Goal: Task Accomplishment & Management: Use online tool/utility

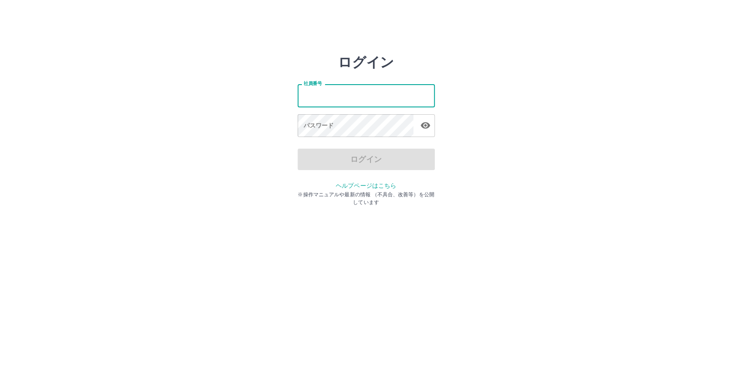
click at [381, 92] on input "社員番号" at bounding box center [366, 95] width 137 height 23
type input "*******"
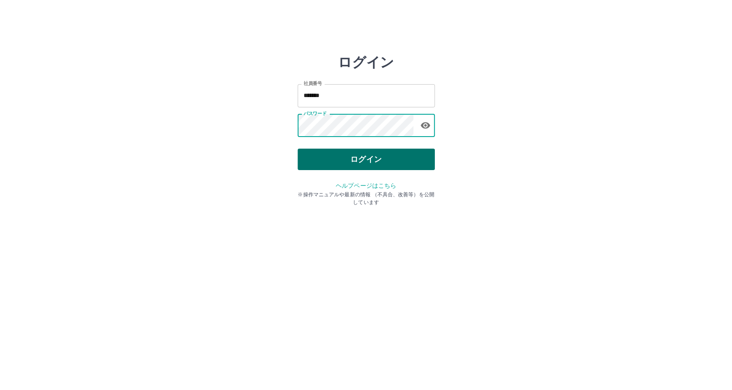
click at [395, 160] on button "ログイン" at bounding box center [366, 158] width 137 height 21
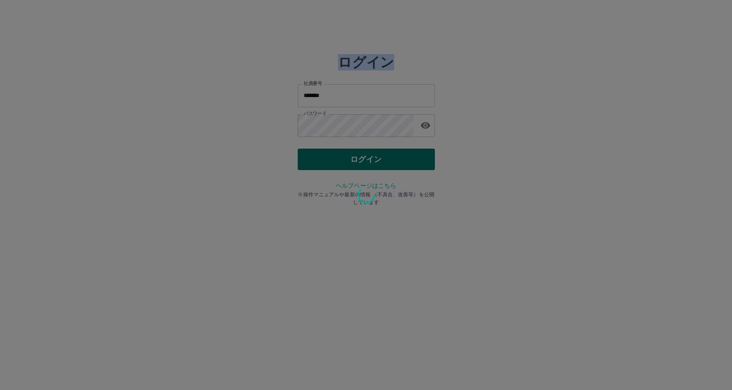
click at [395, 160] on div at bounding box center [366, 195] width 732 height 390
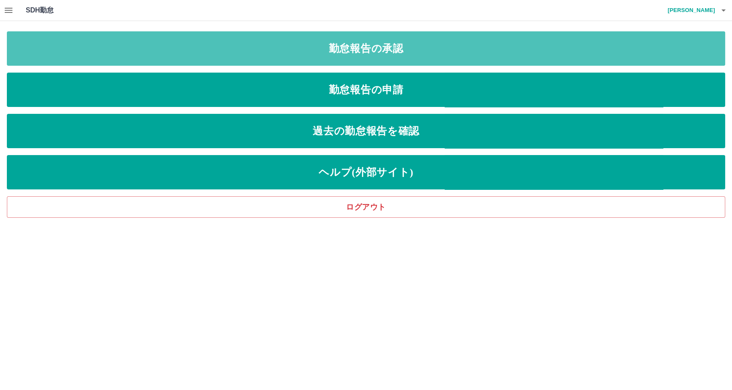
click at [177, 63] on link "勤怠報告の承認" at bounding box center [366, 48] width 719 height 34
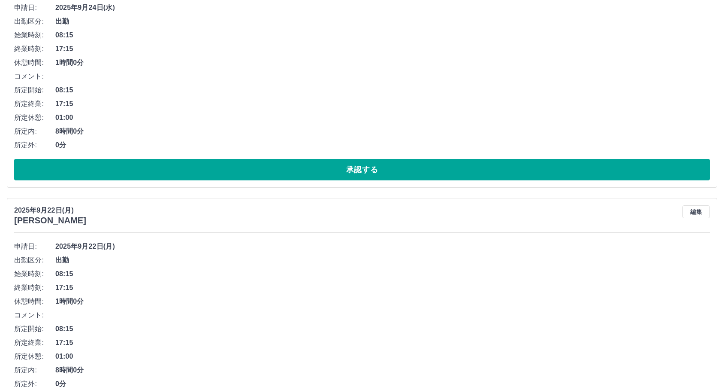
scroll to position [906, 0]
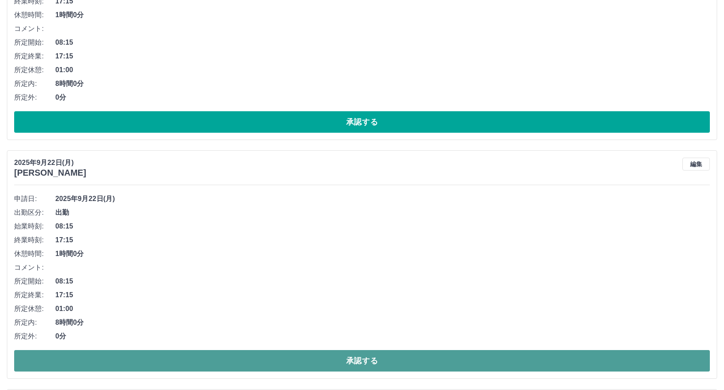
click at [213, 370] on button "承認する" at bounding box center [362, 360] width 696 height 21
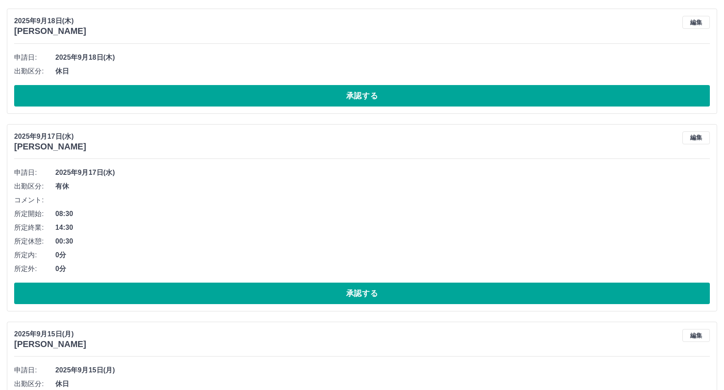
scroll to position [1239, 0]
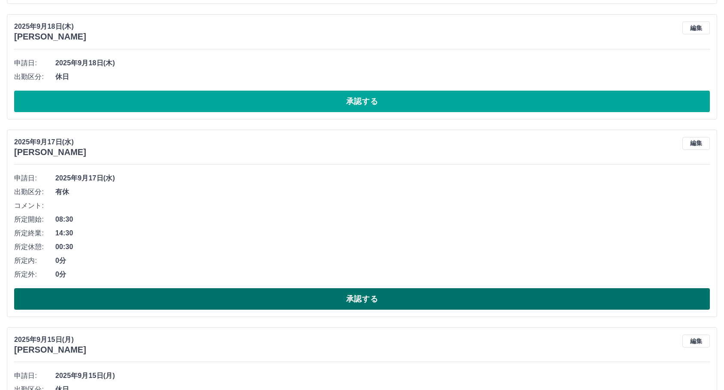
click at [221, 302] on button "承認する" at bounding box center [362, 298] width 696 height 21
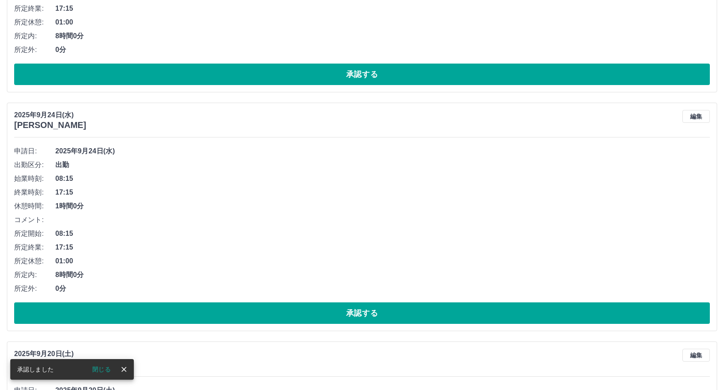
scroll to position [1191, 0]
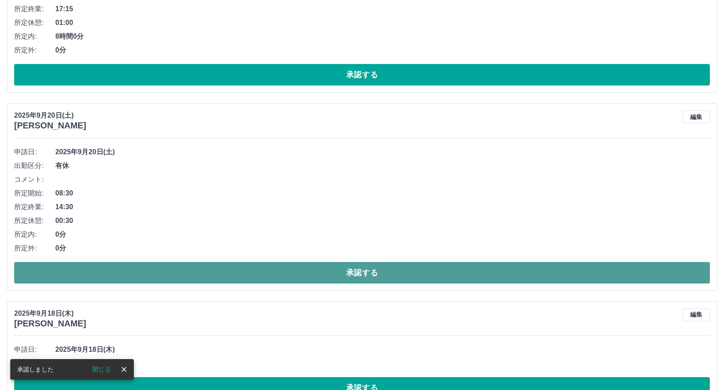
click at [259, 279] on button "承認する" at bounding box center [362, 272] width 696 height 21
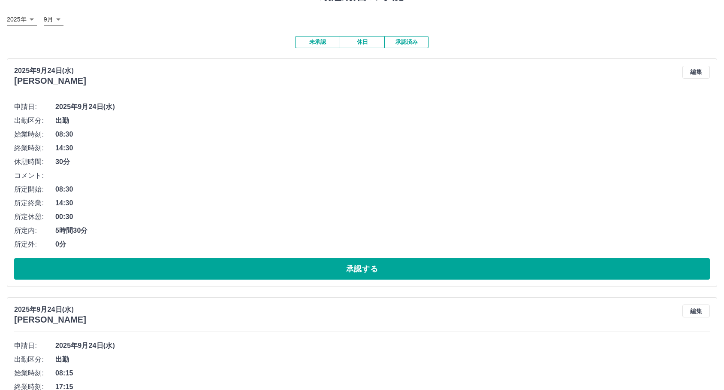
scroll to position [0, 0]
